Goal: Ask a question

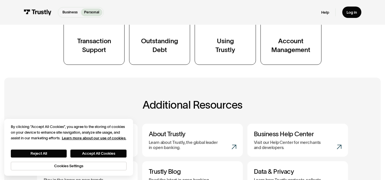
scroll to position [115, 0]
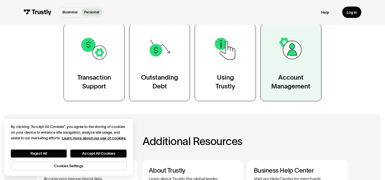
click at [292, 58] on img at bounding box center [291, 49] width 28 height 28
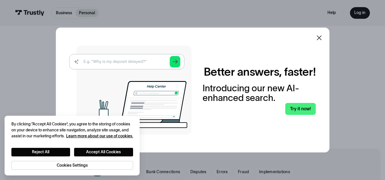
click at [319, 41] on div at bounding box center [319, 37] width 7 height 7
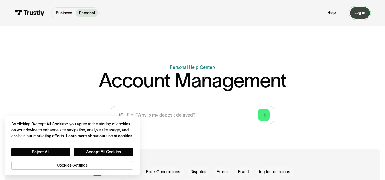
click at [363, 13] on div "Log in" at bounding box center [359, 12] width 11 height 5
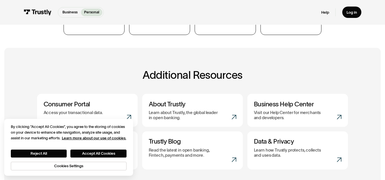
scroll to position [229, 0]
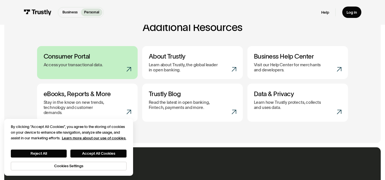
click at [126, 67] on div "Access your transactional data." at bounding box center [88, 64] width 88 height 5
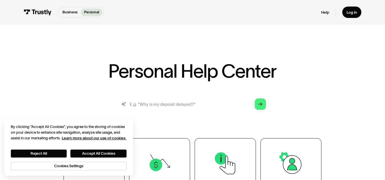
click at [182, 103] on input "search" at bounding box center [192, 104] width 155 height 17
type input "remove all account info"
click at [256, 106] on link "Arrow Right" at bounding box center [260, 104] width 11 height 11
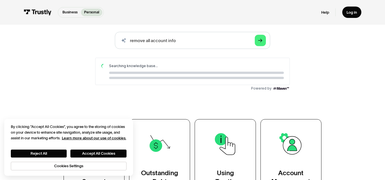
click at [193, 77] on div "Loading..." at bounding box center [196, 75] width 175 height 7
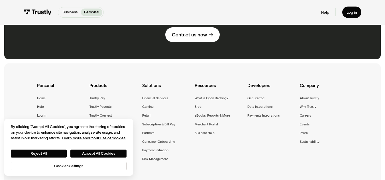
scroll to position [524, 0]
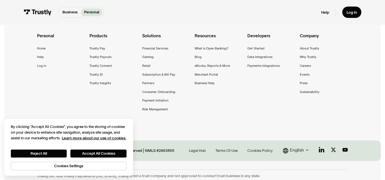
click at [179, 61] on div "Solutions Financial Services Gaming Retail Subscription & Bill Pay Partners Con…" at bounding box center [166, 73] width 48 height 83
